Goal: Information Seeking & Learning: Learn about a topic

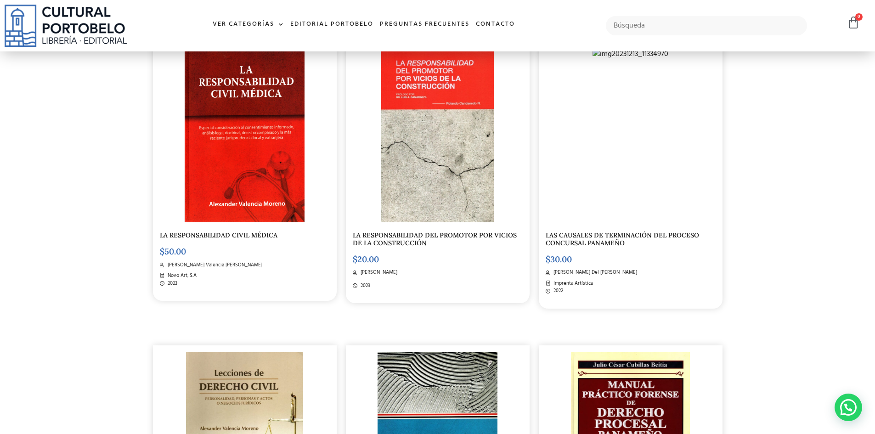
scroll to position [1102, 0]
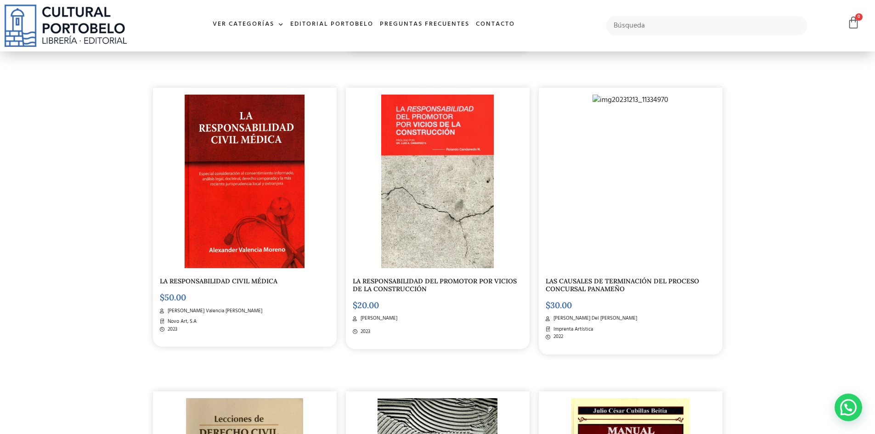
click at [278, 226] on img at bounding box center [245, 182] width 120 height 174
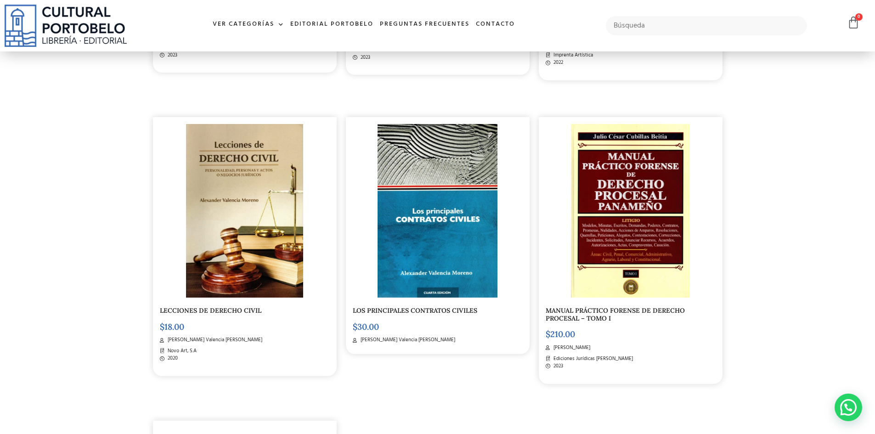
scroll to position [1469, 0]
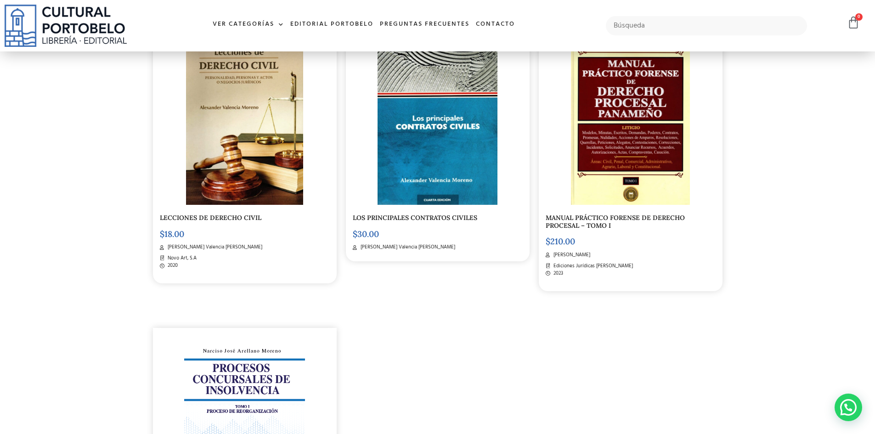
click at [259, 148] on img at bounding box center [244, 118] width 117 height 174
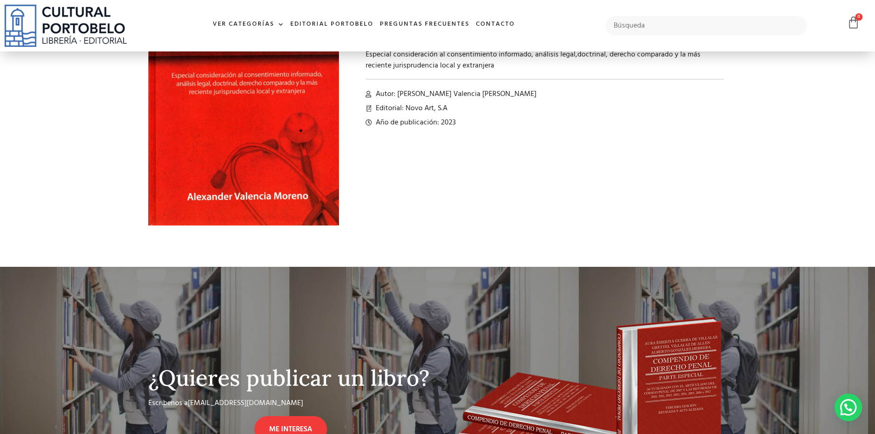
scroll to position [3, 0]
